Goal: Navigation & Orientation: Find specific page/section

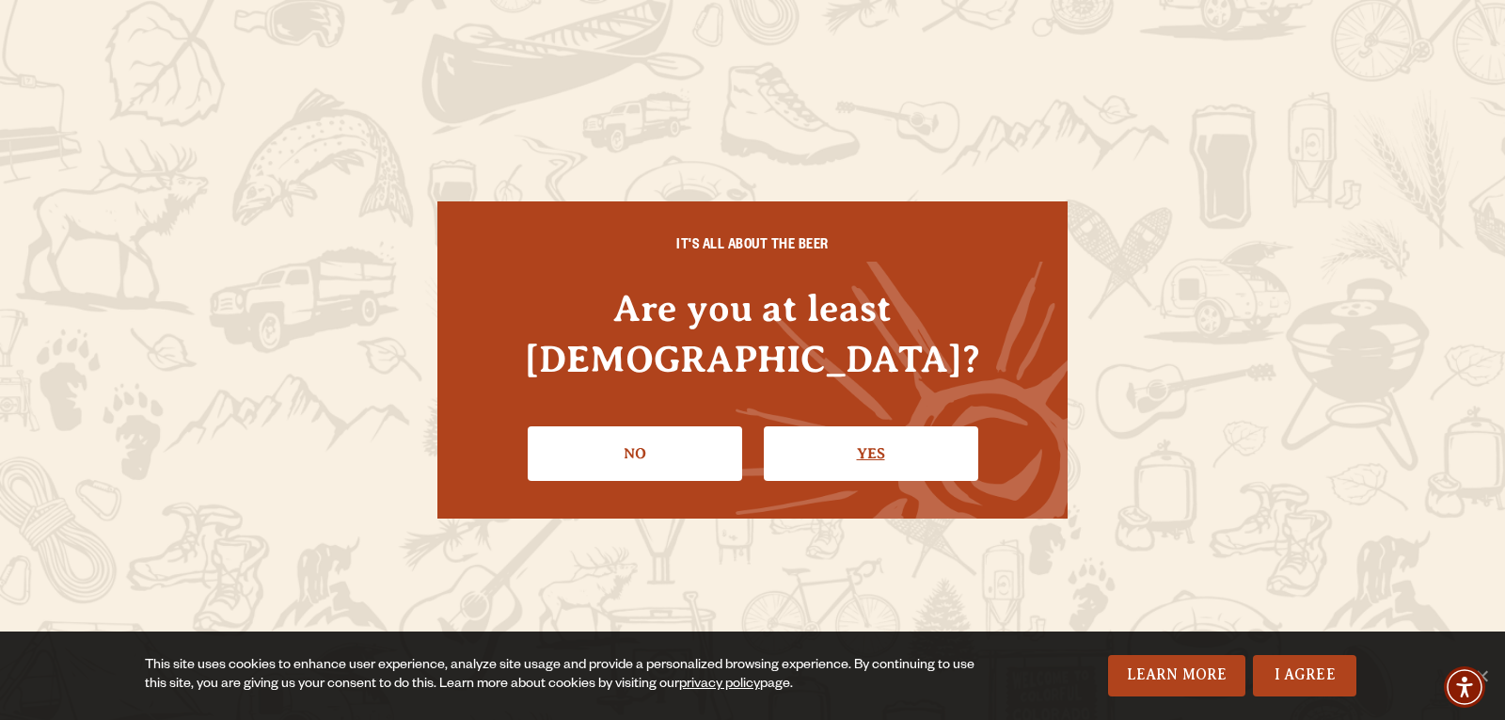
click at [914, 442] on link "Yes" at bounding box center [871, 453] width 214 height 55
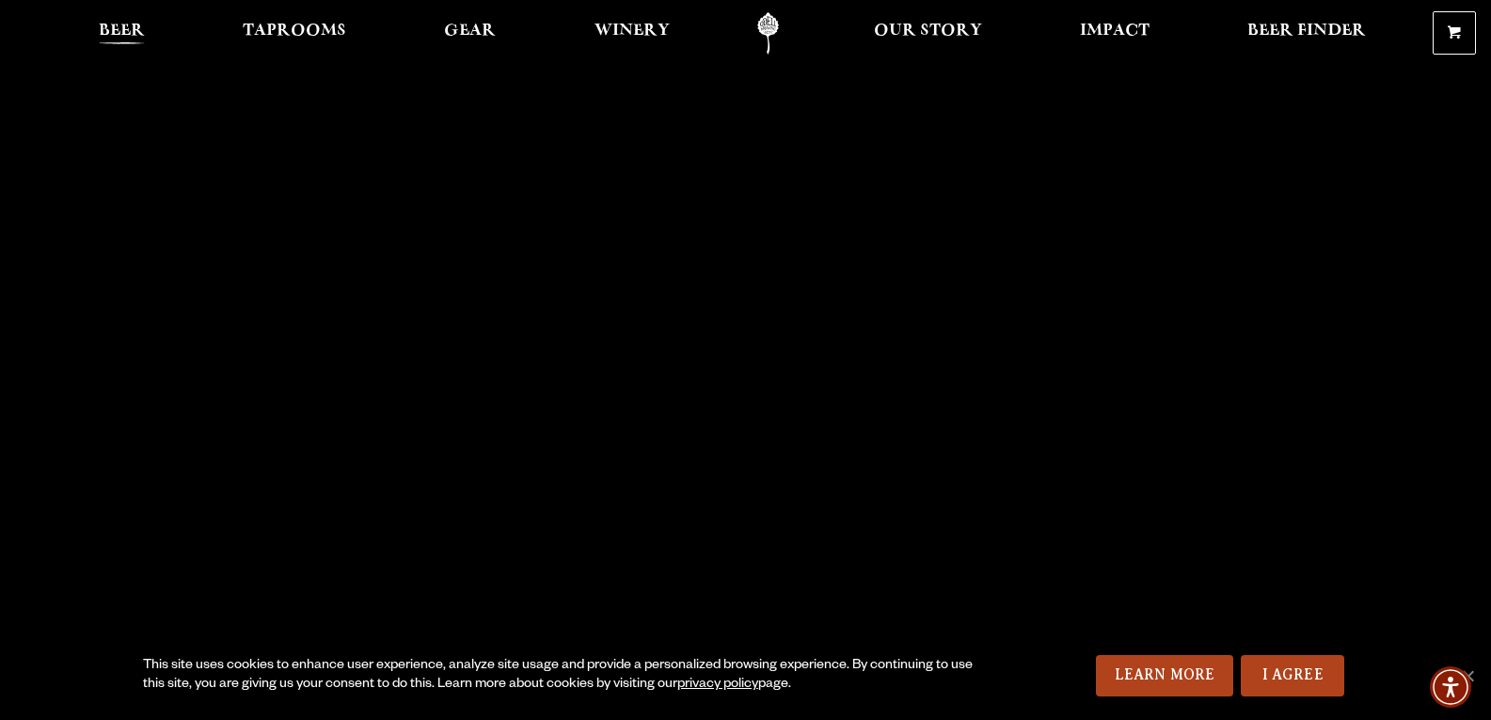
click at [130, 26] on span "Beer" at bounding box center [122, 31] width 46 height 15
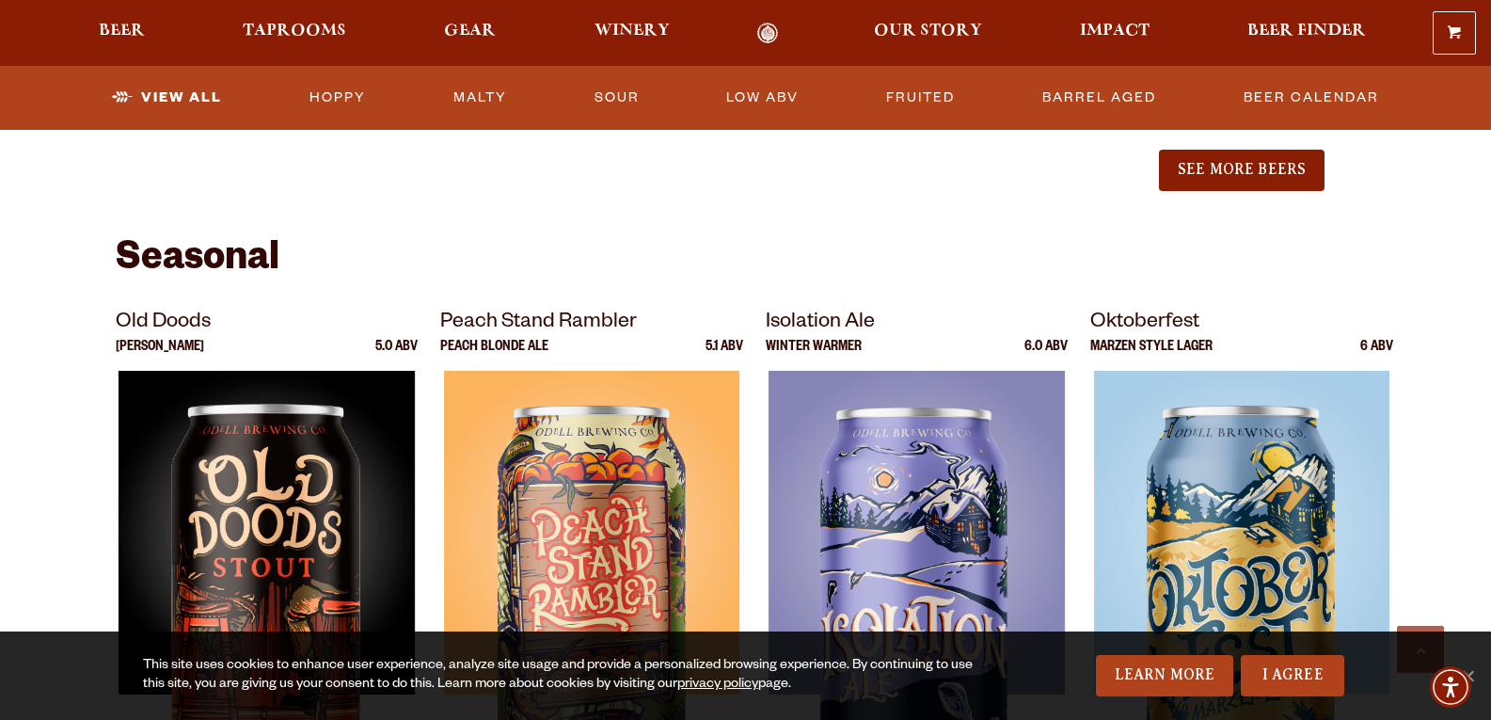
scroll to position [2634, 0]
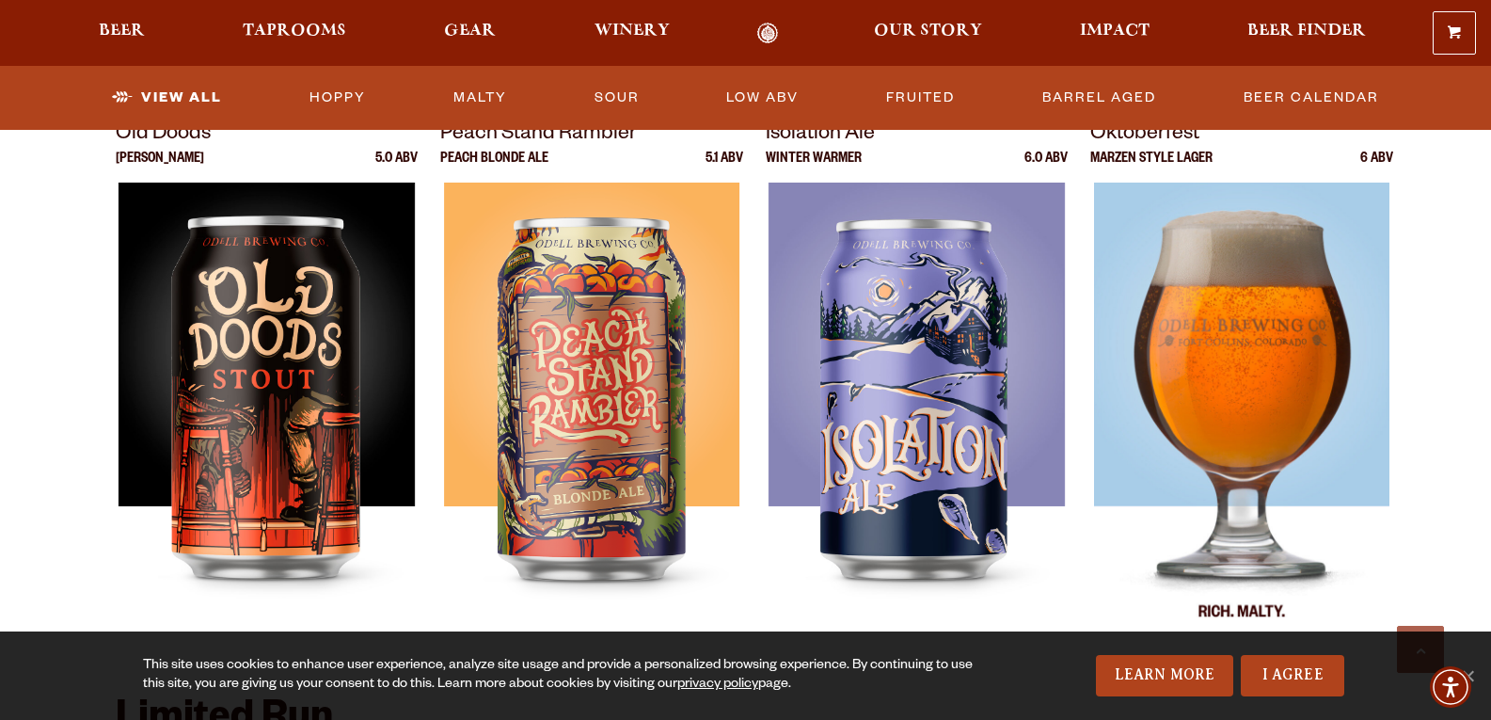
click at [1208, 333] on img at bounding box center [1242, 418] width 296 height 470
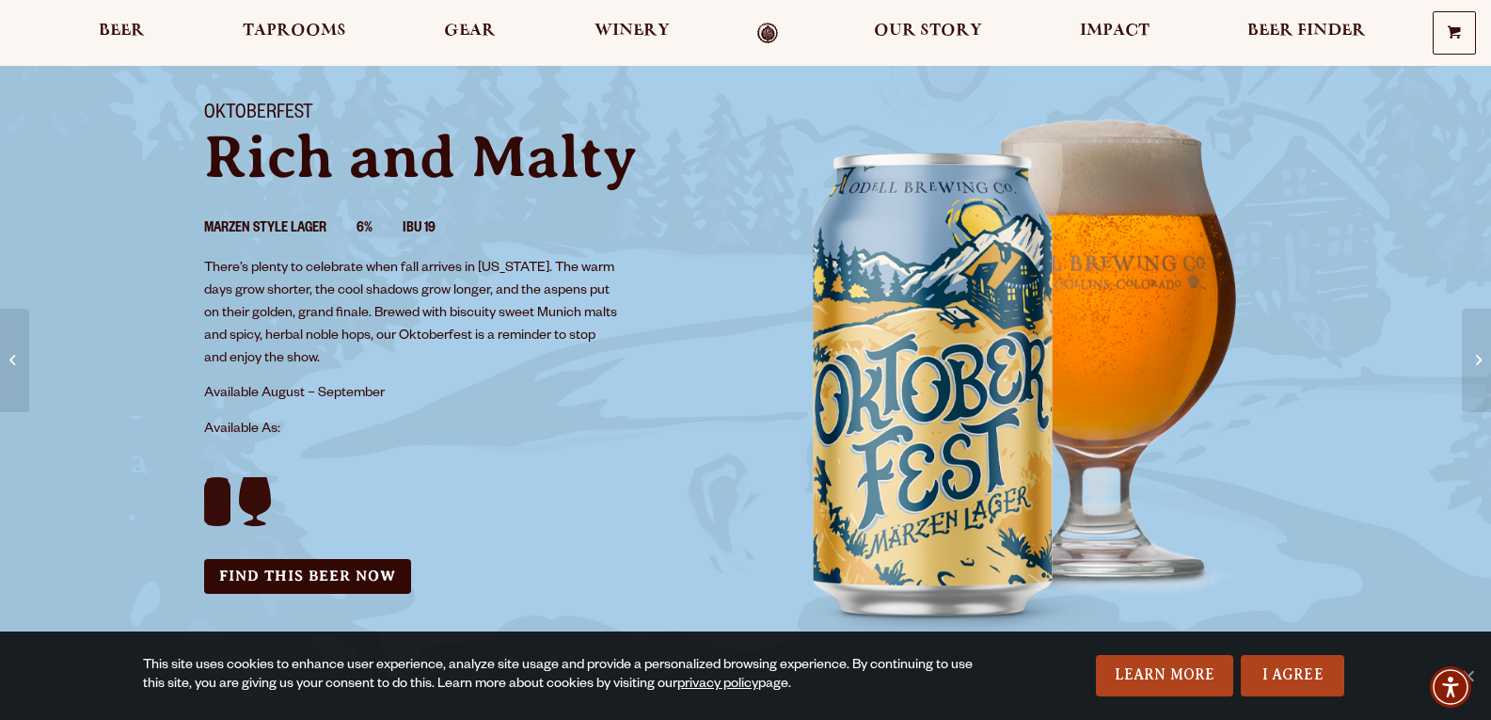
scroll to position [282, 0]
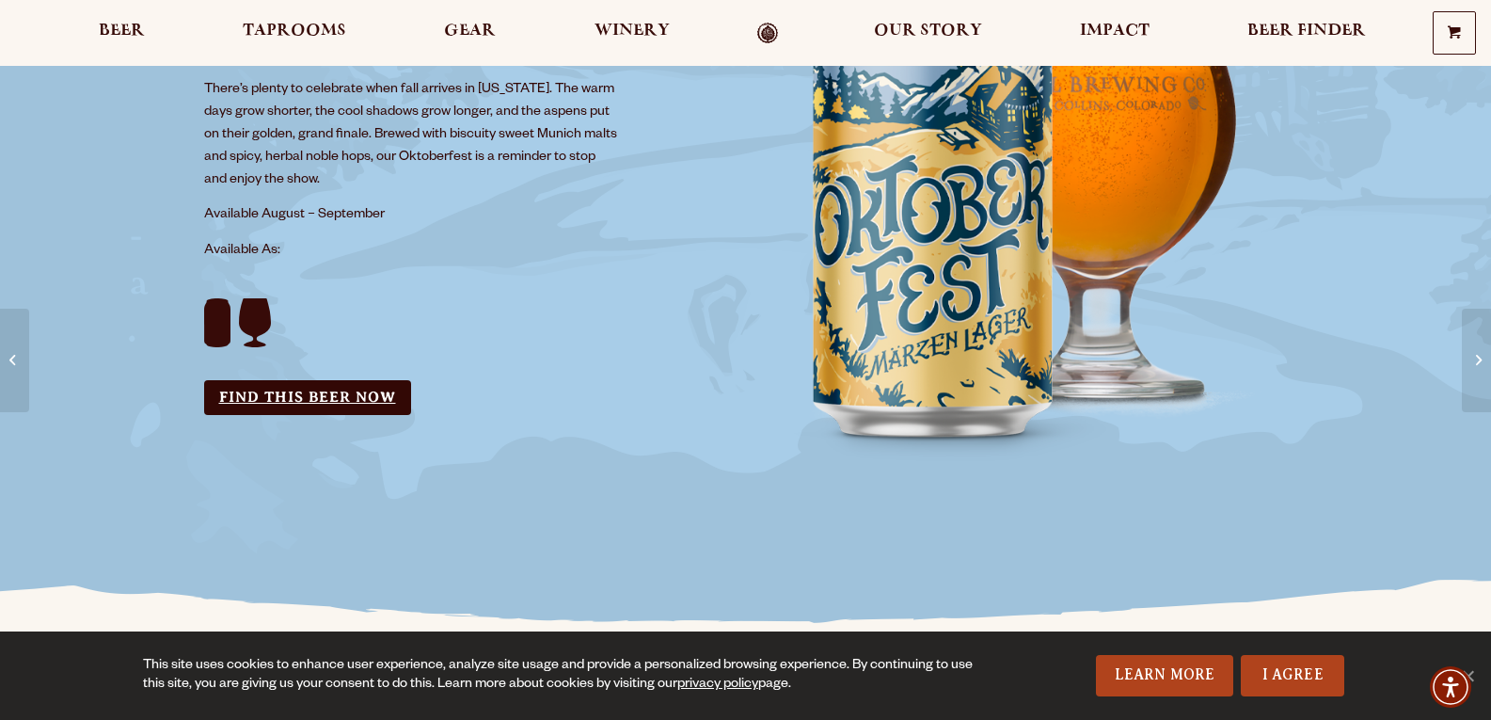
click at [316, 389] on link "Find this Beer Now" at bounding box center [307, 397] width 207 height 35
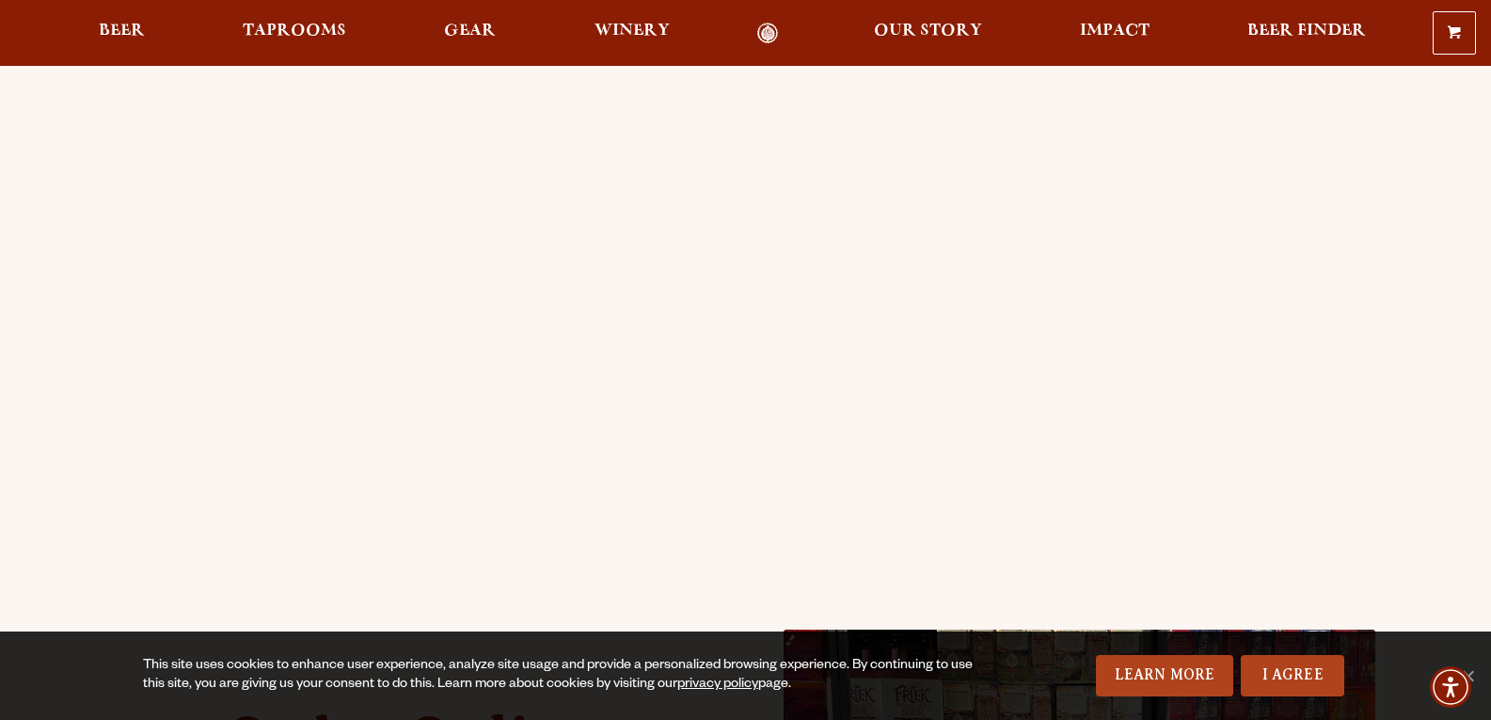
scroll to position [188, 0]
